Goal: Communication & Community: Ask a question

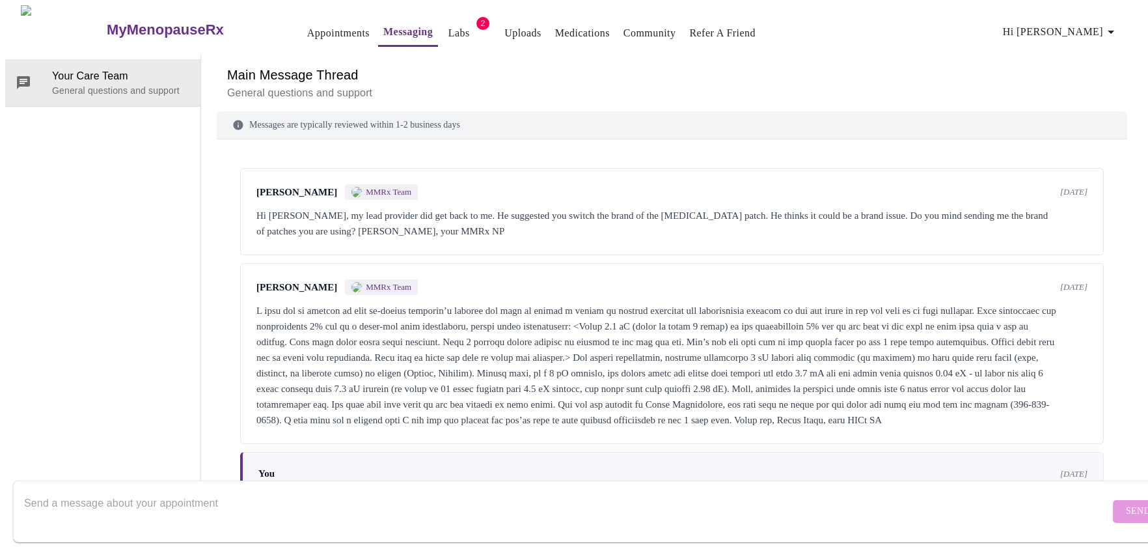
click at [383, 28] on link "Messaging" at bounding box center [407, 32] width 49 height 18
